Goal: Information Seeking & Learning: Compare options

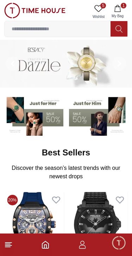
click at [121, 8] on icon "button" at bounding box center [117, 8] width 7 height 7
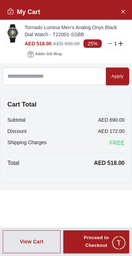
click at [110, 42] on icon at bounding box center [110, 44] width 6 height 6
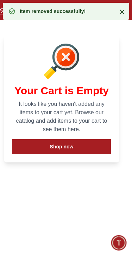
click at [119, 9] on icon at bounding box center [122, 12] width 8 height 8
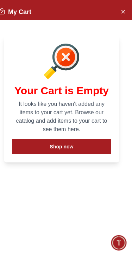
click at [118, 15] on button "Close Account" at bounding box center [122, 11] width 11 height 11
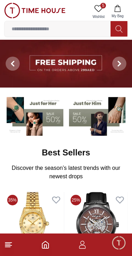
click at [102, 10] on icon at bounding box center [98, 8] width 8 height 8
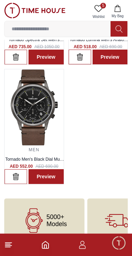
scroll to position [248, 0]
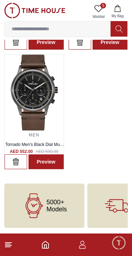
click at [12, 242] on icon at bounding box center [8, 245] width 8 height 8
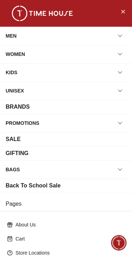
click at [20, 110] on div "BRANDS" at bounding box center [18, 107] width 24 height 8
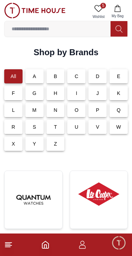
click at [16, 112] on div "L" at bounding box center [13, 110] width 18 height 14
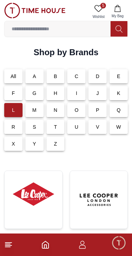
click at [61, 77] on div "B" at bounding box center [55, 76] width 18 height 14
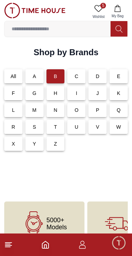
click at [20, 113] on div "L" at bounding box center [13, 110] width 18 height 14
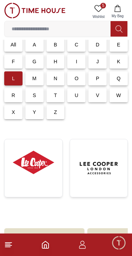
scroll to position [42, 0]
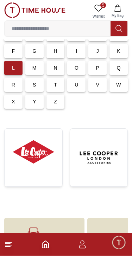
click at [32, 154] on img at bounding box center [33, 152] width 46 height 35
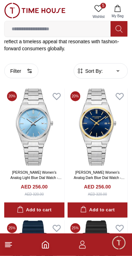
scroll to position [169, 0]
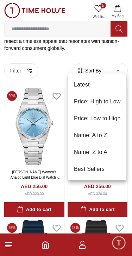
click at [85, 81] on li "Latest" at bounding box center [97, 84] width 58 height 17
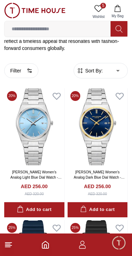
type input "*"
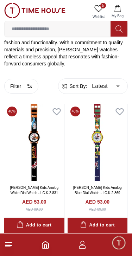
scroll to position [150, 0]
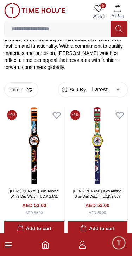
click at [33, 84] on button "Filter" at bounding box center [21, 89] width 34 height 15
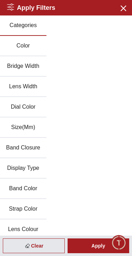
click at [31, 45] on button "Color" at bounding box center [23, 46] width 46 height 20
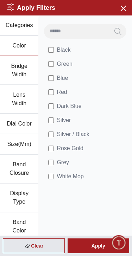
scroll to position [0, 0]
click at [127, 5] on icon "button" at bounding box center [123, 8] width 9 height 9
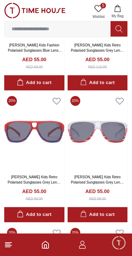
scroll to position [2539, 0]
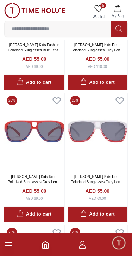
click at [12, 247] on icon at bounding box center [8, 245] width 8 height 8
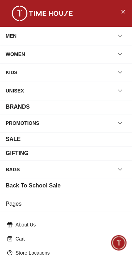
click at [121, 35] on icon "button" at bounding box center [119, 35] width 7 height 7
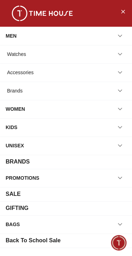
click at [118, 69] on icon "button" at bounding box center [119, 72] width 7 height 7
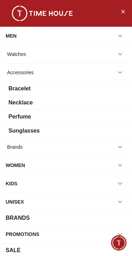
click at [22, 133] on div "Sunglasses" at bounding box center [23, 131] width 31 height 8
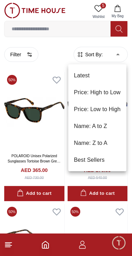
click at [113, 107] on li "Price: Low to High" at bounding box center [97, 109] width 58 height 17
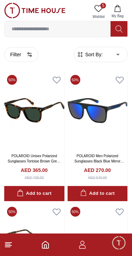
type input "*"
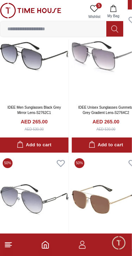
scroll to position [4062, 5]
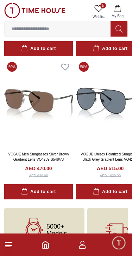
scroll to position [5315, 0]
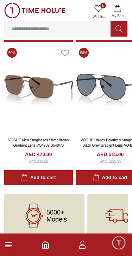
click at [12, 245] on icon at bounding box center [8, 245] width 8 height 8
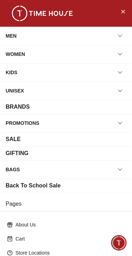
click at [121, 34] on icon "button" at bounding box center [119, 35] width 7 height 7
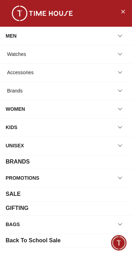
click at [121, 53] on icon "button" at bounding box center [119, 54] width 7 height 7
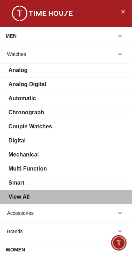
click at [28, 196] on div "View All" at bounding box center [18, 197] width 21 height 8
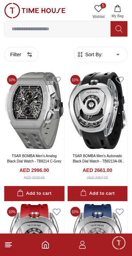
click at [28, 55] on icon "button" at bounding box center [30, 55] width 6 height 6
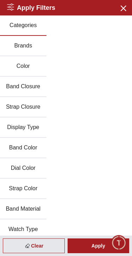
click at [30, 43] on button "Brands" at bounding box center [23, 46] width 46 height 20
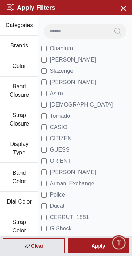
click at [96, 242] on div "Apply" at bounding box center [99, 245] width 62 height 15
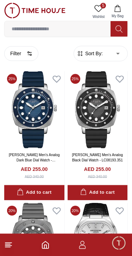
scroll to position [0, 0]
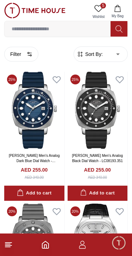
click at [105, 109] on img at bounding box center [98, 110] width 60 height 77
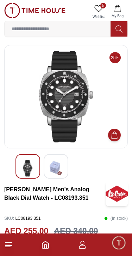
click at [68, 123] on img at bounding box center [65, 96] width 111 height 91
click at [66, 135] on img at bounding box center [65, 96] width 111 height 91
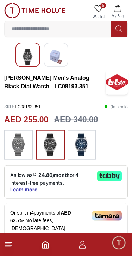
scroll to position [113, 0]
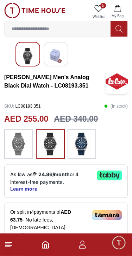
click at [23, 139] on img at bounding box center [19, 144] width 18 height 23
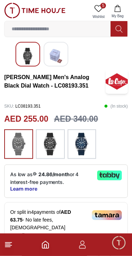
scroll to position [113, 0]
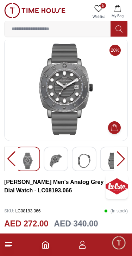
scroll to position [7, 0]
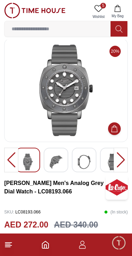
click at [122, 158] on div at bounding box center [121, 160] width 14 height 25
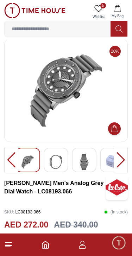
click at [121, 157] on div at bounding box center [121, 160] width 14 height 25
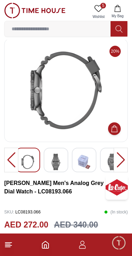
click at [119, 158] on div at bounding box center [121, 160] width 14 height 25
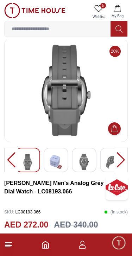
click at [121, 155] on div at bounding box center [121, 160] width 14 height 25
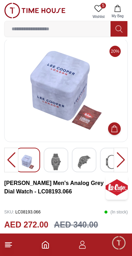
click at [120, 158] on div at bounding box center [121, 160] width 14 height 25
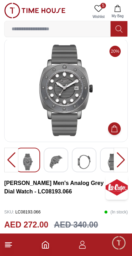
click at [59, 163] on img at bounding box center [56, 162] width 13 height 17
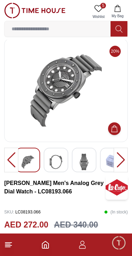
click at [79, 161] on img at bounding box center [84, 162] width 13 height 17
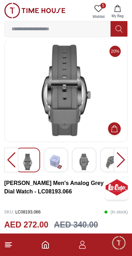
click at [57, 159] on img at bounding box center [56, 162] width 13 height 17
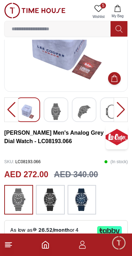
scroll to position [0, 0]
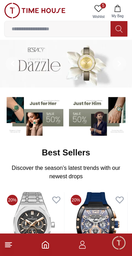
click at [11, 243] on line at bounding box center [8, 243] width 6 height 0
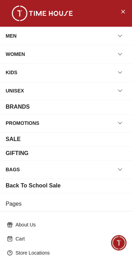
click at [123, 27] on div "MEN" at bounding box center [66, 36] width 132 height 18
click at [119, 32] on button "button" at bounding box center [120, 36] width 13 height 13
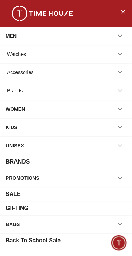
click at [119, 53] on icon "button" at bounding box center [119, 54] width 7 height 7
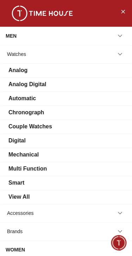
click at [26, 199] on div "View All" at bounding box center [18, 197] width 21 height 8
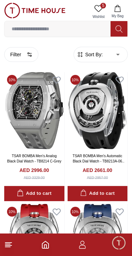
click at [32, 49] on button "Filter" at bounding box center [21, 54] width 34 height 15
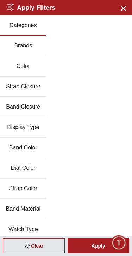
click at [28, 43] on button "Brands" at bounding box center [23, 46] width 46 height 20
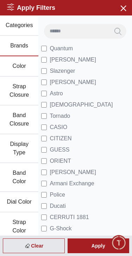
click at [98, 245] on div "Apply" at bounding box center [99, 245] width 62 height 15
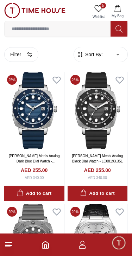
click at [119, 77] on icon at bounding box center [119, 80] width 7 height 6
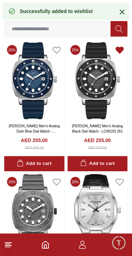
scroll to position [59, 0]
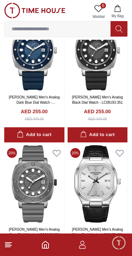
click at [57, 156] on icon at bounding box center [56, 153] width 7 height 6
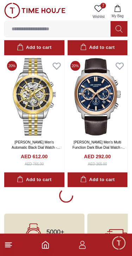
scroll to position [1228, 0]
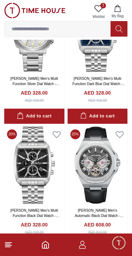
scroll to position [2716, 0]
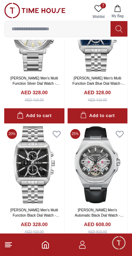
click at [12, 248] on icon at bounding box center [8, 245] width 8 height 8
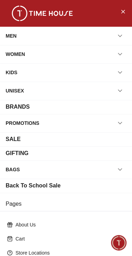
click at [122, 34] on icon "button" at bounding box center [119, 35] width 7 height 7
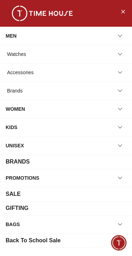
click at [117, 53] on icon "button" at bounding box center [119, 54] width 7 height 7
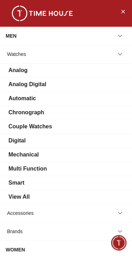
click at [29, 197] on div "View All" at bounding box center [18, 197] width 21 height 8
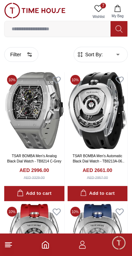
click at [26, 53] on button "Filter" at bounding box center [21, 54] width 34 height 15
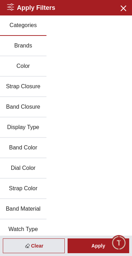
click at [32, 48] on button "Brands" at bounding box center [23, 46] width 46 height 20
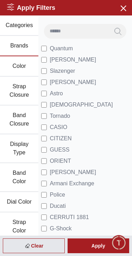
click at [94, 244] on div "Apply" at bounding box center [99, 245] width 62 height 15
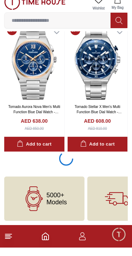
scroll to position [1202, 0]
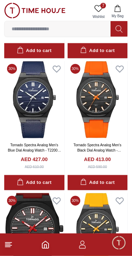
scroll to position [1700, 0]
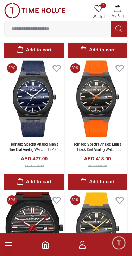
click at [98, 4] on link "7 Wishlist" at bounding box center [99, 12] width 18 height 18
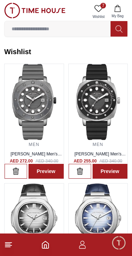
click at [95, 95] on img at bounding box center [98, 102] width 59 height 76
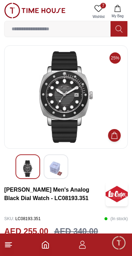
click at [71, 98] on img at bounding box center [65, 96] width 111 height 91
